Goal: Task Accomplishment & Management: Use online tool/utility

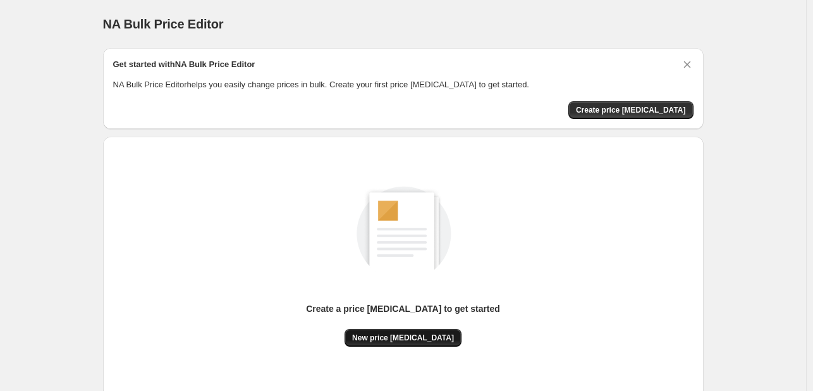
click at [412, 341] on span "New price change job" at bounding box center [403, 338] width 102 height 10
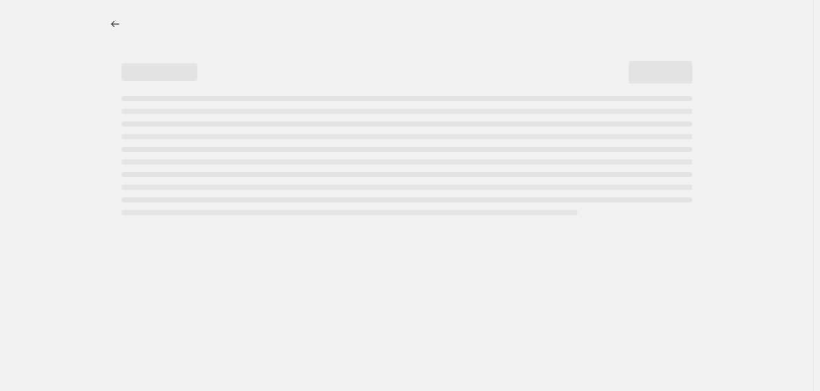
select select "percentage"
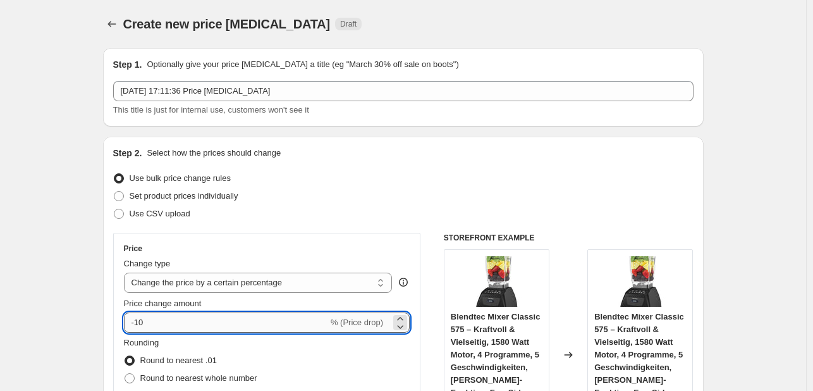
click at [183, 326] on input "-10" at bounding box center [226, 322] width 204 height 20
type input "-1"
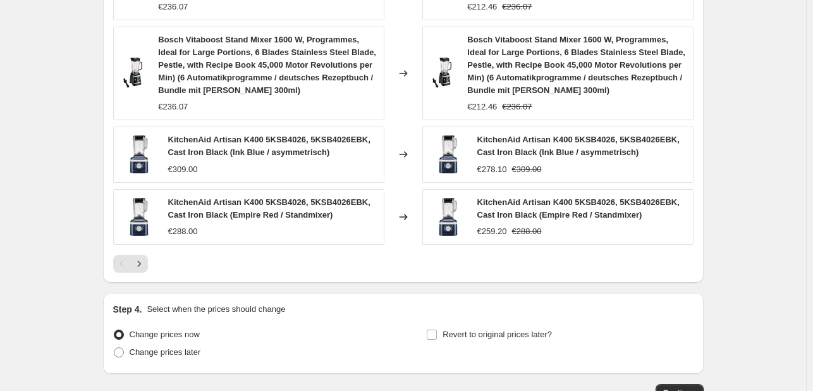
scroll to position [982, 0]
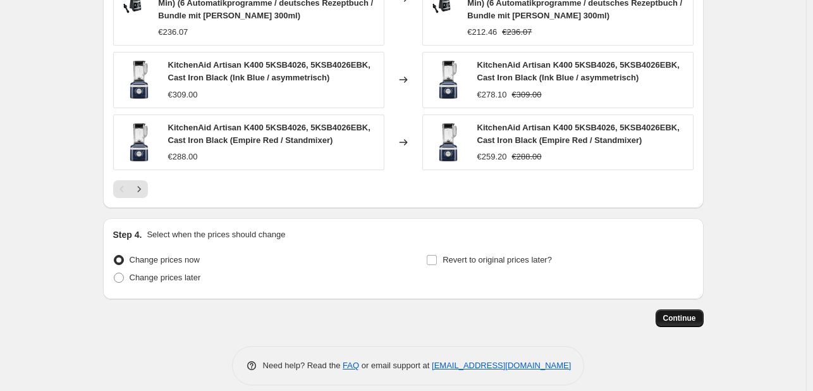
type input "-30"
click at [681, 313] on span "Continue" at bounding box center [680, 318] width 33 height 10
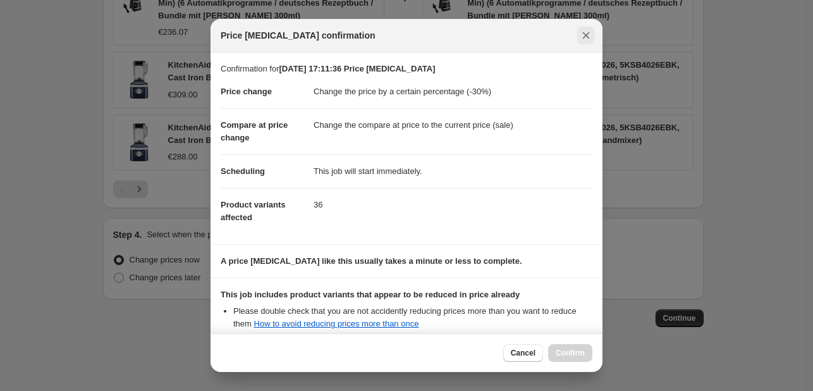
click at [586, 39] on icon "Close" at bounding box center [586, 35] width 13 height 13
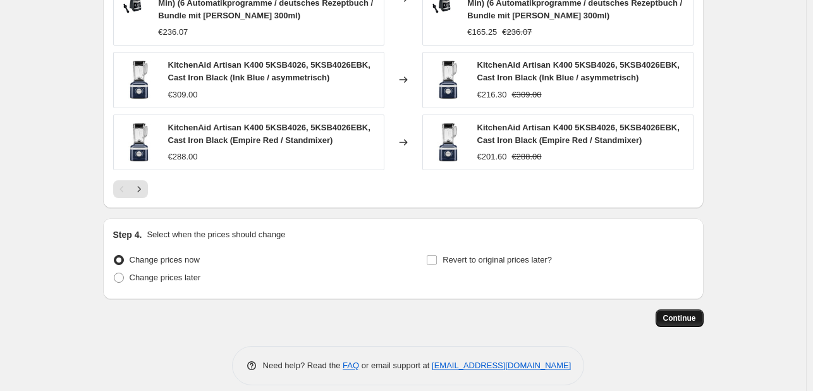
click at [665, 309] on button "Continue" at bounding box center [680, 318] width 48 height 18
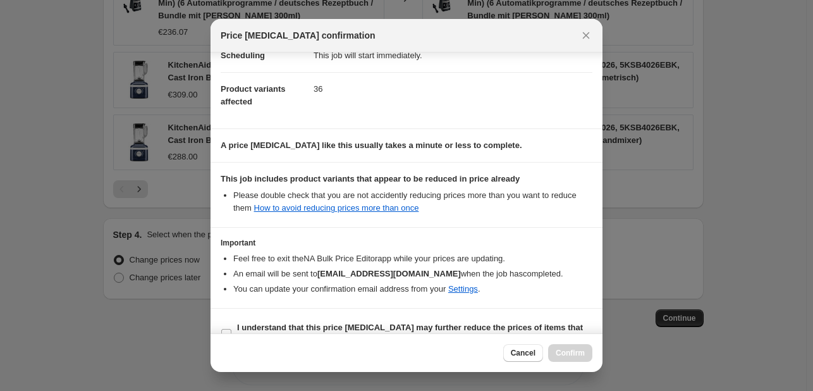
scroll to position [140, 0]
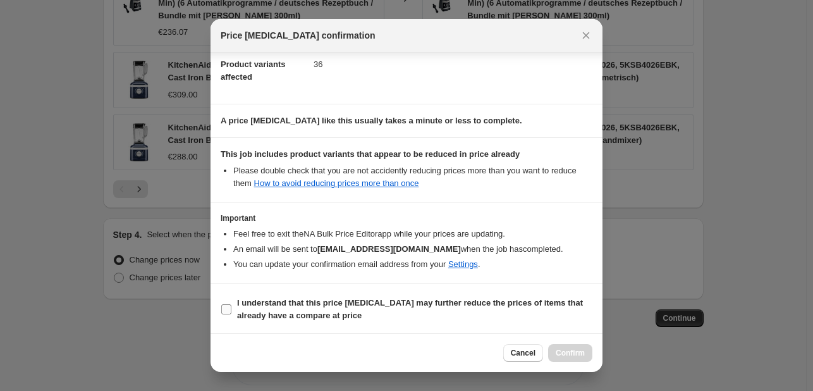
click at [229, 305] on input "I understand that this price change job may further reduce the prices of items …" at bounding box center [226, 309] width 10 height 10
checkbox input "true"
drag, startPoint x: 571, startPoint y: 349, endPoint x: 555, endPoint y: 354, distance: 16.6
click at [571, 350] on span "Confirm" at bounding box center [570, 353] width 29 height 10
